Goal: Find contact information: Find contact information

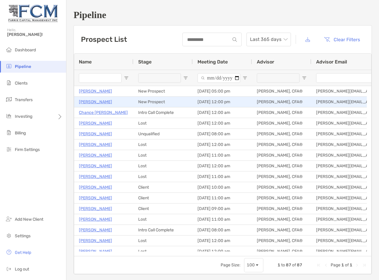
click at [89, 102] on p "[PERSON_NAME]" at bounding box center [95, 101] width 33 height 7
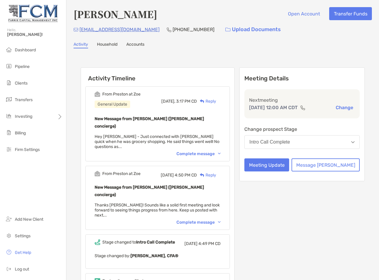
click at [209, 151] on div "Complete message" at bounding box center [199, 153] width 44 height 5
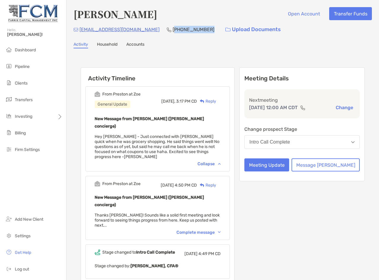
drag, startPoint x: 179, startPoint y: 29, endPoint x: 146, endPoint y: 29, distance: 32.7
click at [173, 29] on p "[PHONE_NUMBER]" at bounding box center [194, 29] width 42 height 7
click at [167, 54] on div "Martin Rodriguez Open Account Transfer Funds rodmarty69@gmail.com (817) 938-405…" at bounding box center [223, 244] width 313 height 489
